Goal: Information Seeking & Learning: Learn about a topic

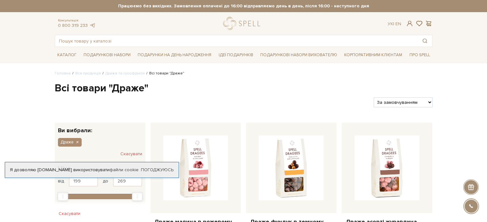
scroll to position [96, 0]
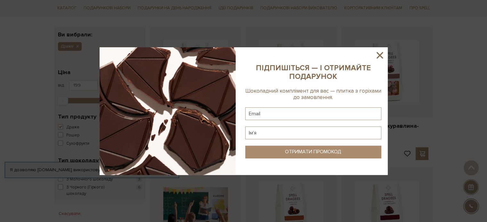
click at [379, 57] on icon at bounding box center [379, 55] width 11 height 11
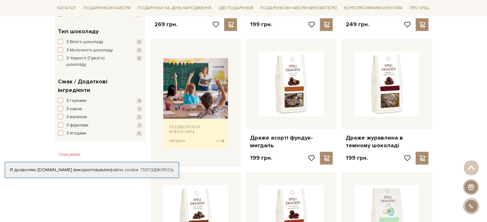
scroll to position [224, 0]
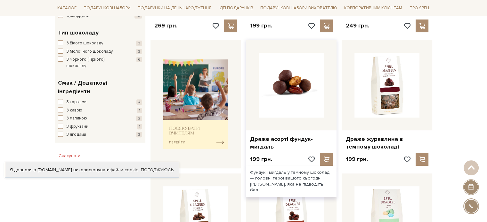
click at [309, 106] on img at bounding box center [291, 85] width 65 height 65
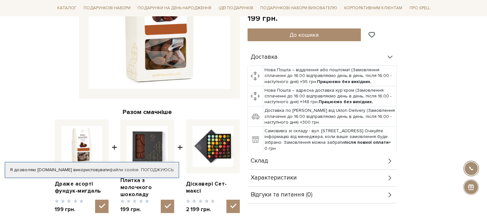
scroll to position [128, 0]
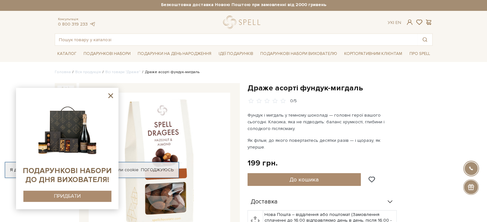
scroll to position [0, 0]
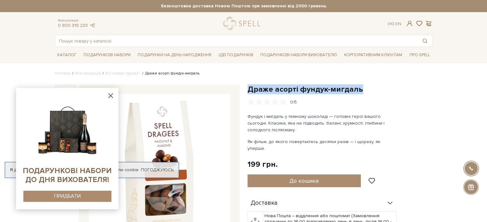
drag, startPoint x: 250, startPoint y: 87, endPoint x: 363, endPoint y: 84, distance: 113.3
click at [363, 85] on h1 "Драже асорті фундук-мигдаль" at bounding box center [339, 90] width 185 height 10
copy h1 "Драже асорті фундук-мигдаль"
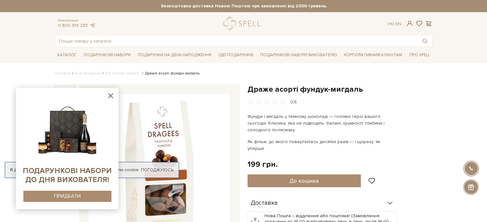
click at [109, 96] on icon at bounding box center [111, 96] width 8 height 8
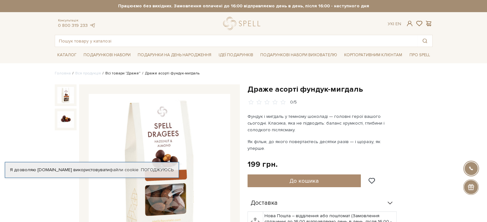
click at [117, 75] on link "Всі товари "Драже"" at bounding box center [122, 73] width 35 height 5
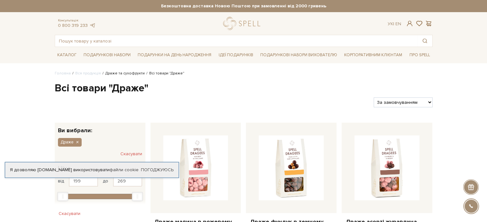
click at [127, 73] on link "Драже та сухофрукти" at bounding box center [124, 73] width 39 height 5
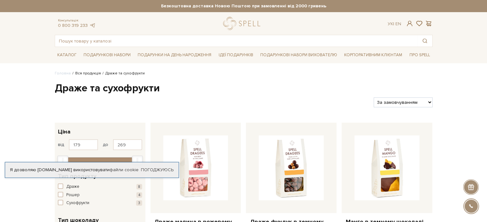
click at [90, 73] on link "Вся продукція" at bounding box center [88, 73] width 26 height 5
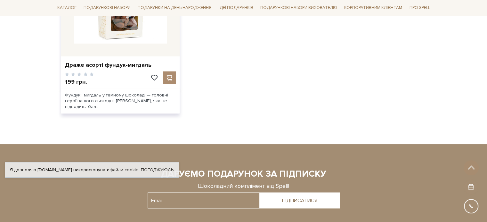
scroll to position [1007, 0]
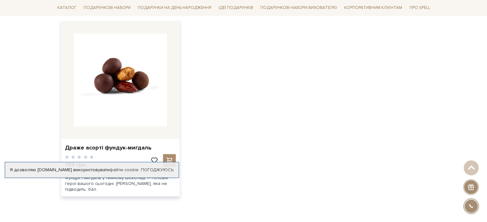
click at [113, 66] on img at bounding box center [120, 80] width 93 height 93
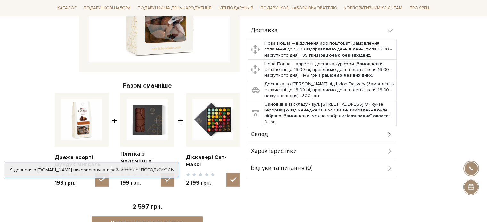
scroll to position [192, 0]
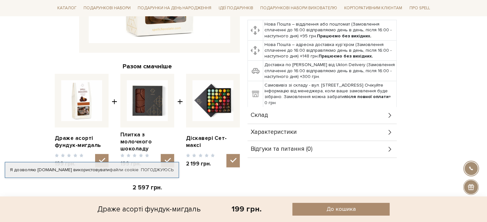
click at [380, 124] on div "Характеристики" at bounding box center [321, 132] width 149 height 17
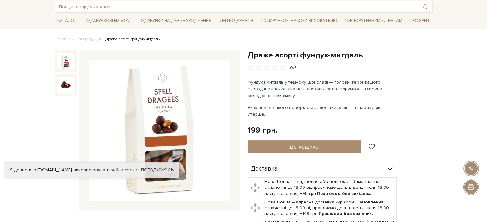
scroll to position [32, 0]
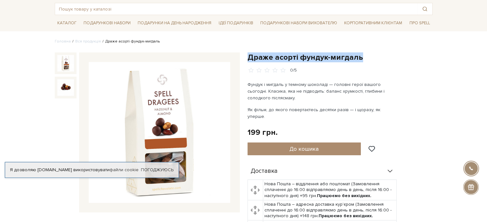
drag, startPoint x: 248, startPoint y: 57, endPoint x: 358, endPoint y: 61, distance: 109.2
click at [358, 61] on h1 "Драже асорті фундук-мигдаль" at bounding box center [339, 57] width 185 height 10
copy h1 "Драже асорті фундук-мигдаль"
